Goal: Information Seeking & Learning: Learn about a topic

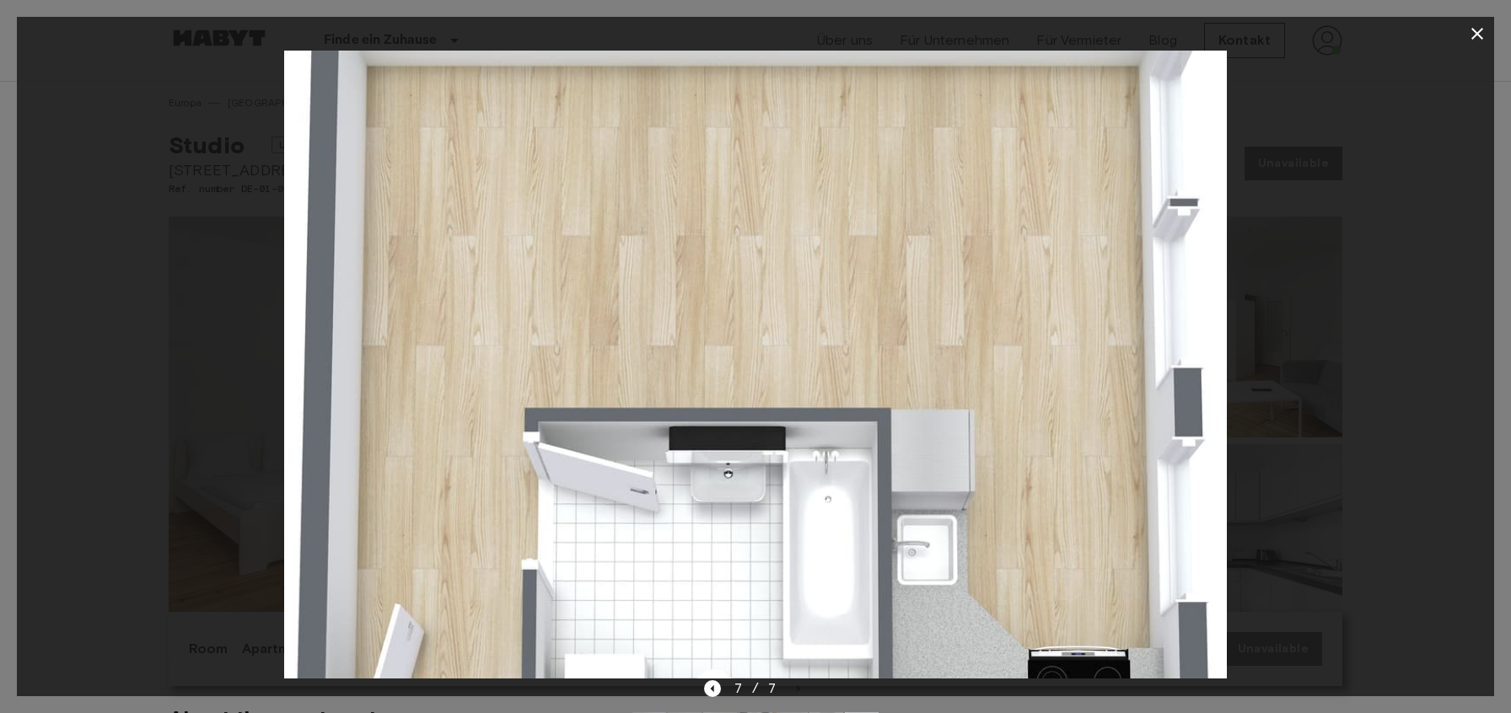
click at [1478, 38] on icon "button" at bounding box center [1477, 34] width 20 height 20
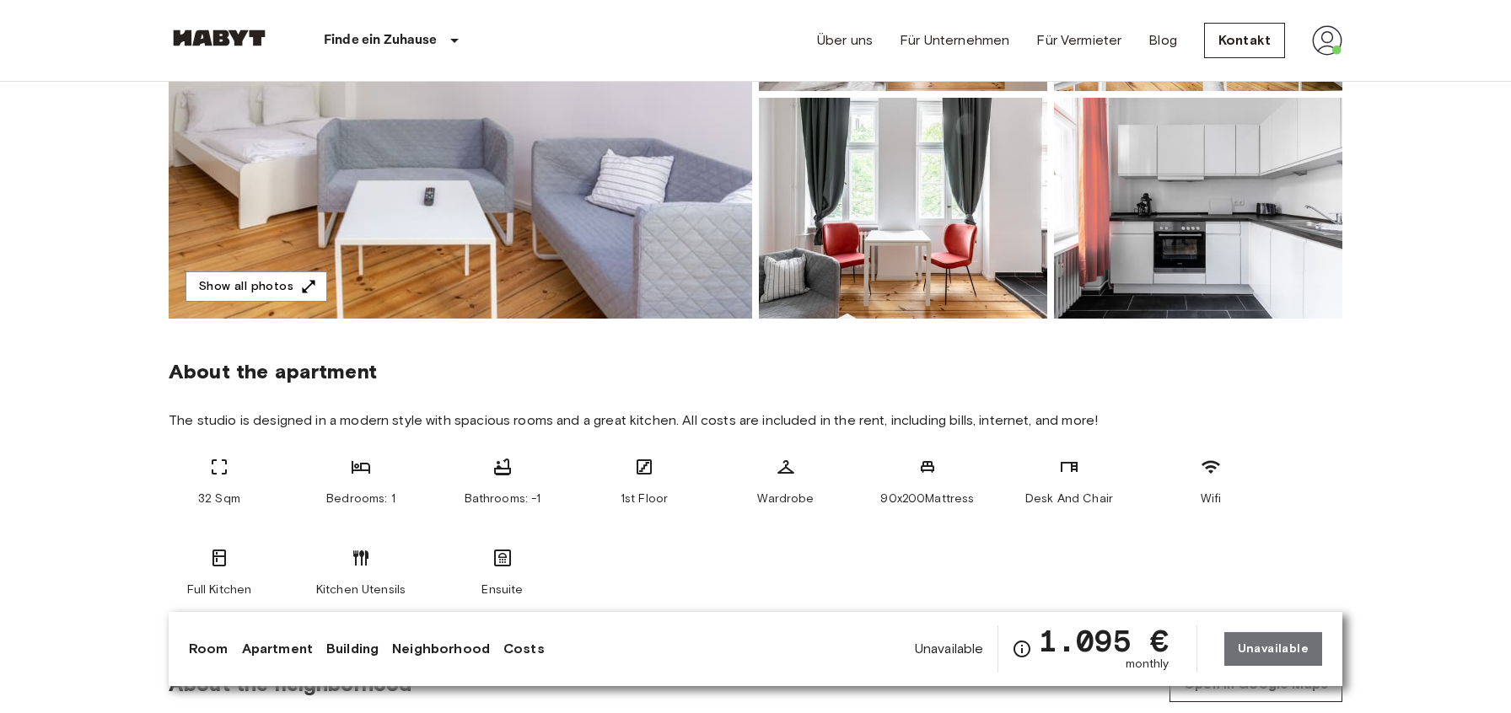
scroll to position [304, 0]
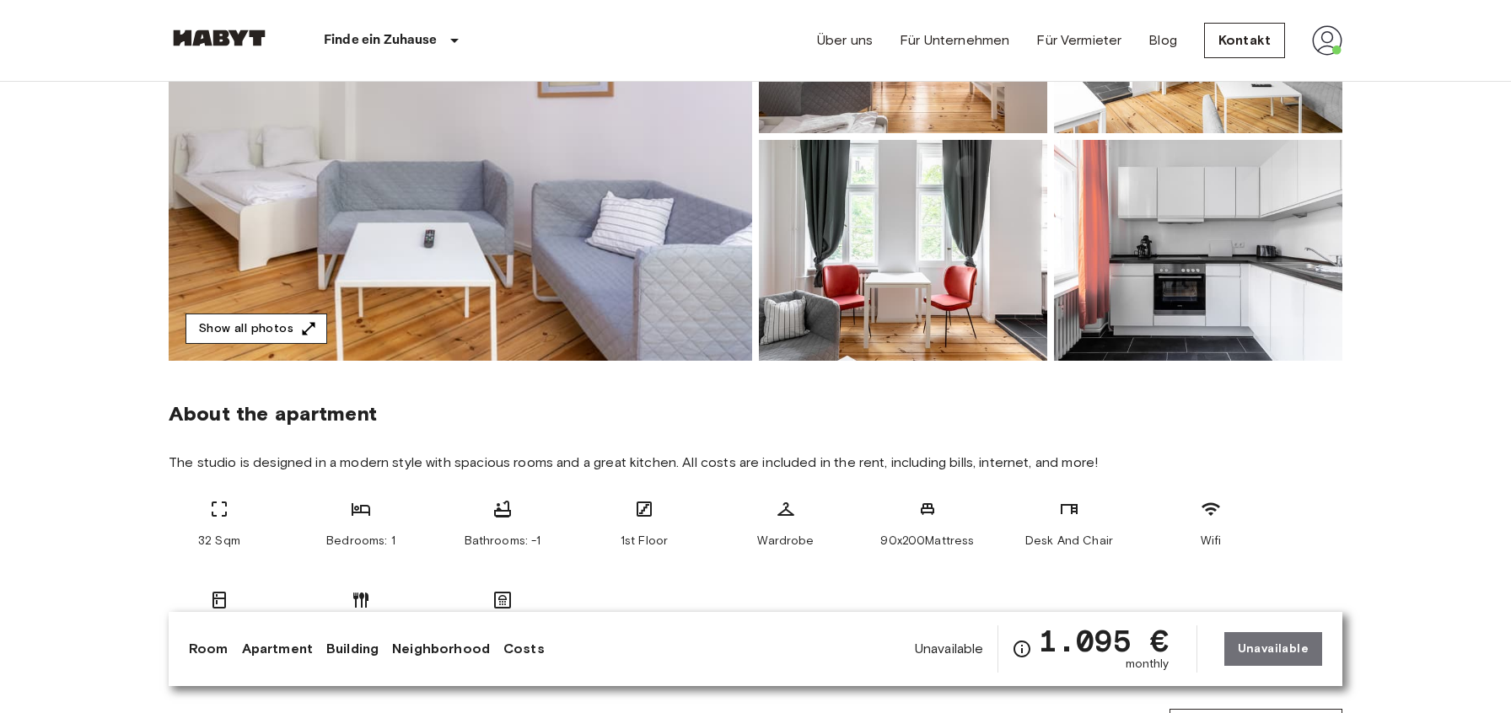
click at [283, 334] on button "Show all photos" at bounding box center [257, 329] width 142 height 31
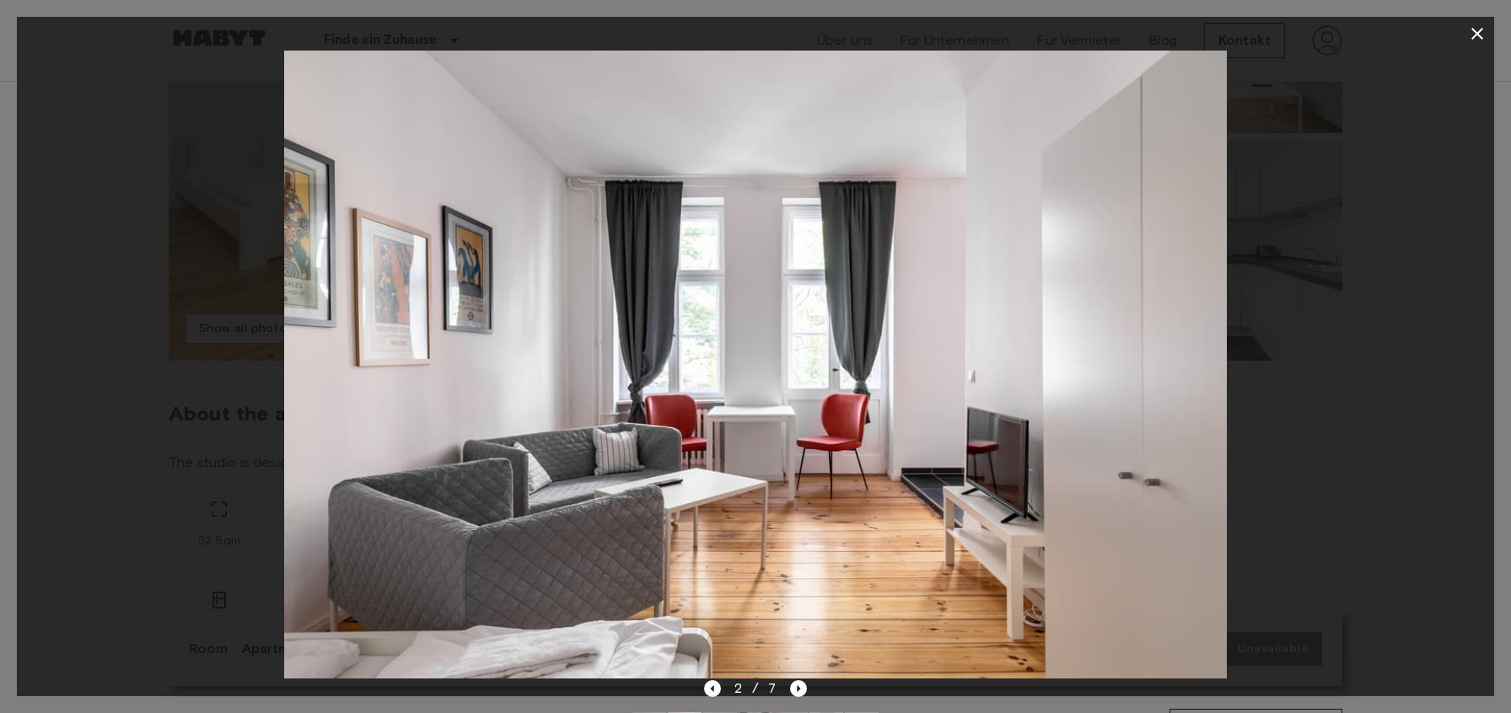
click at [1478, 34] on icon "button" at bounding box center [1477, 34] width 12 height 12
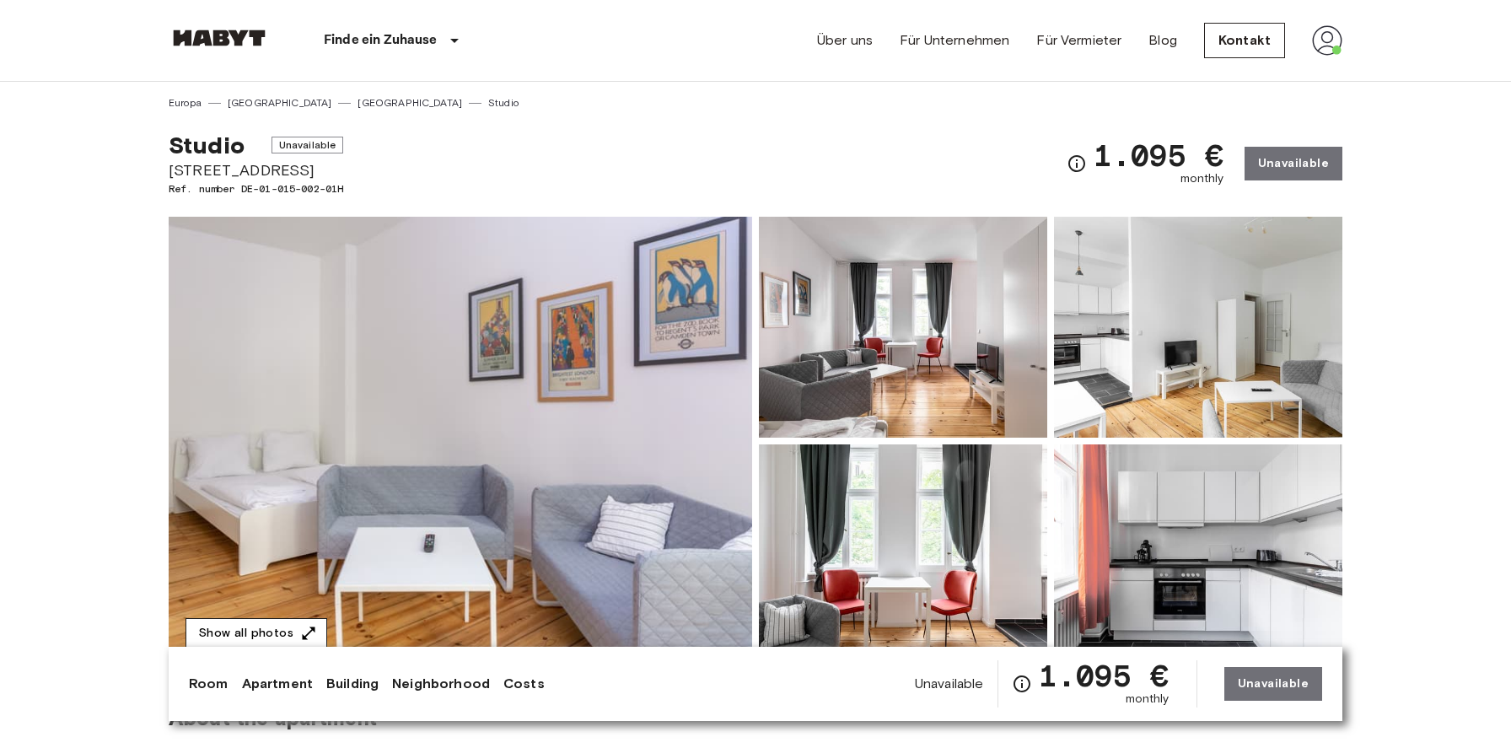
click at [301, 620] on button "Show all photos" at bounding box center [257, 633] width 142 height 31
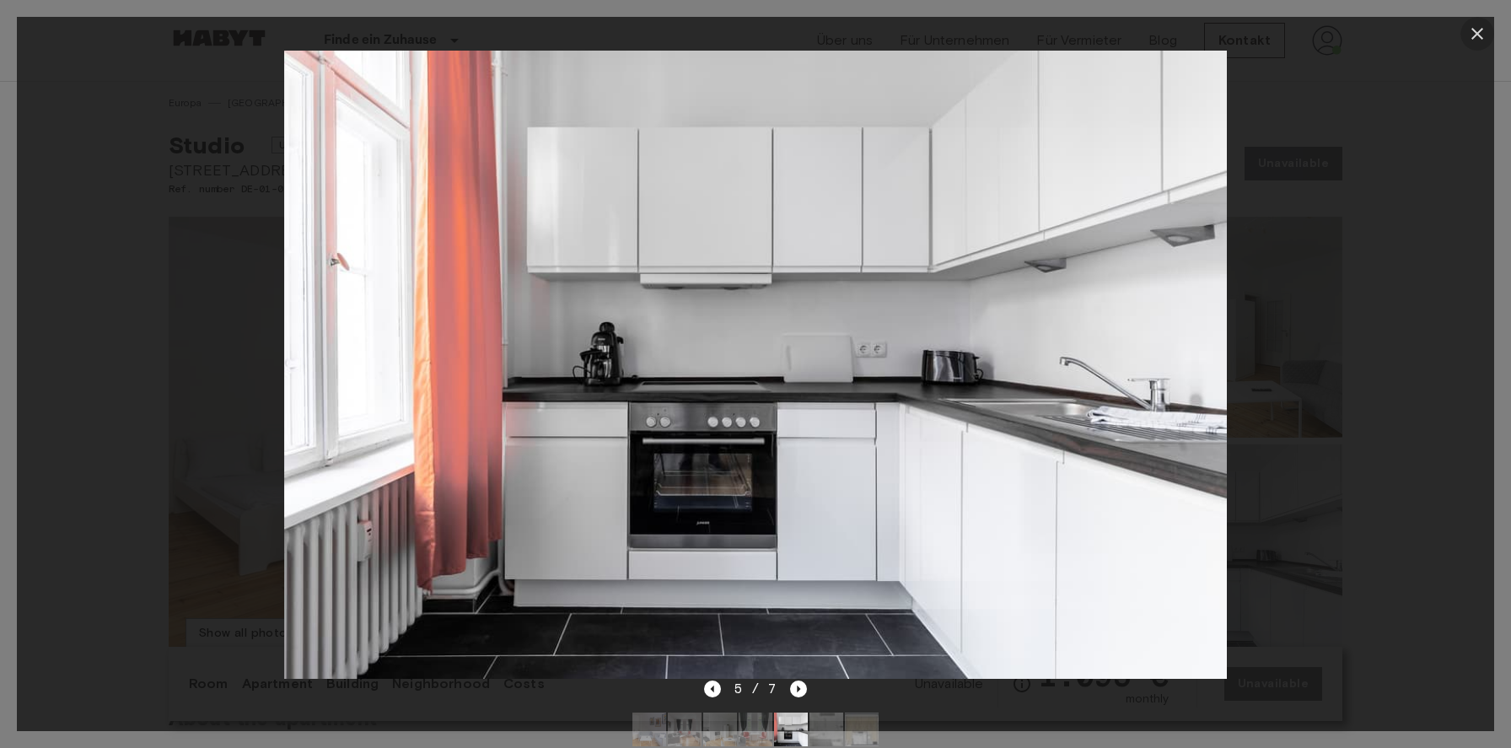
click at [1484, 25] on icon "button" at bounding box center [1477, 34] width 20 height 20
